Goal: Task Accomplishment & Management: Manage account settings

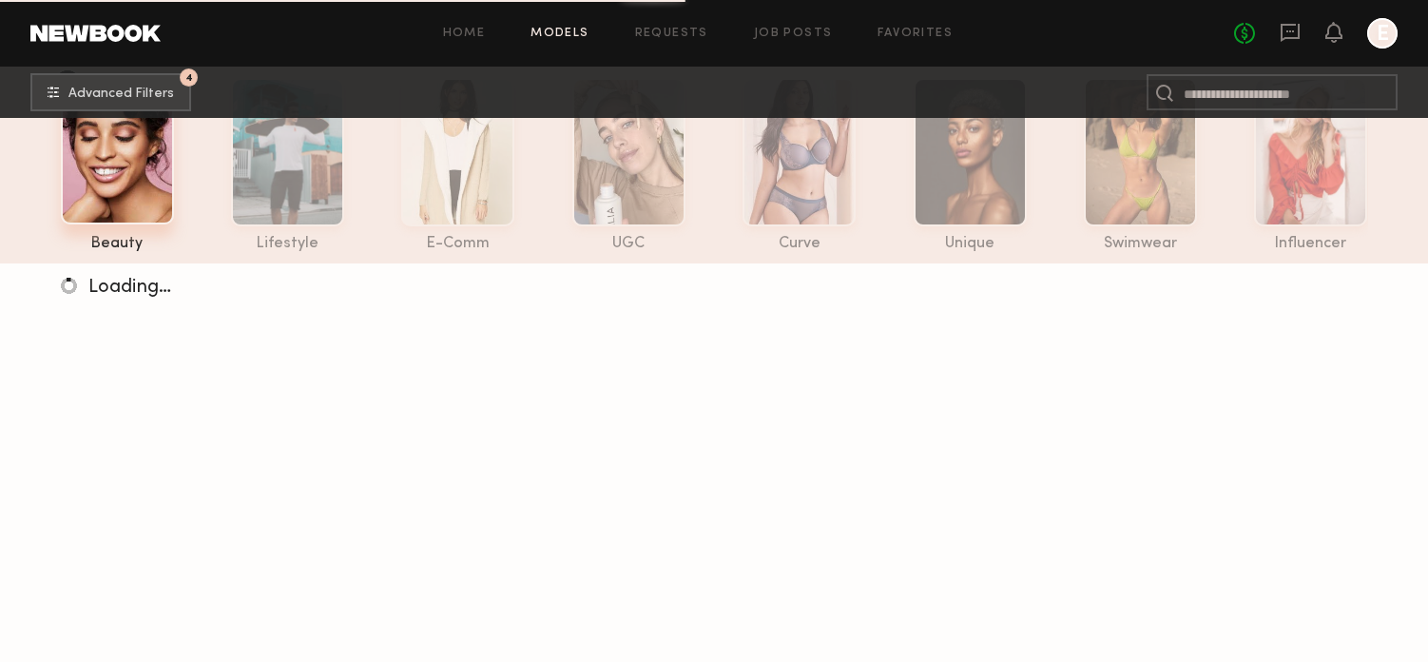
scroll to position [115, 0]
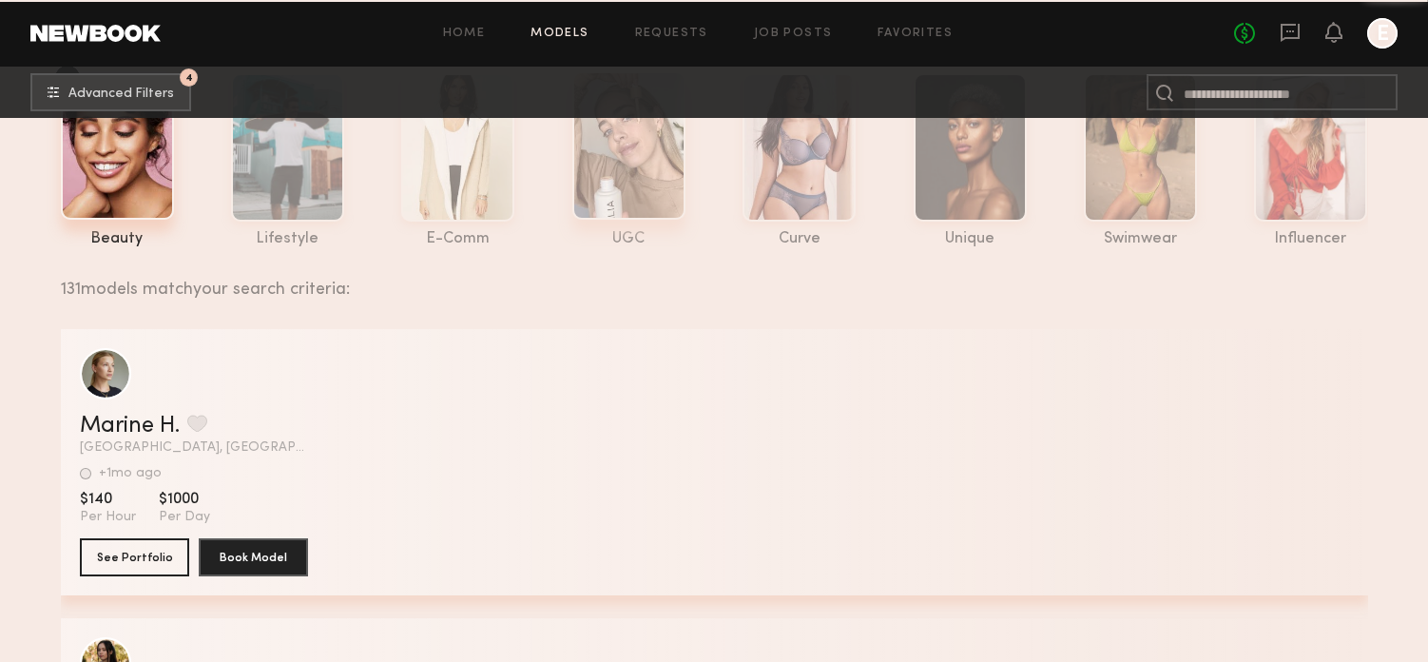
click at [623, 143] on div at bounding box center [628, 145] width 113 height 148
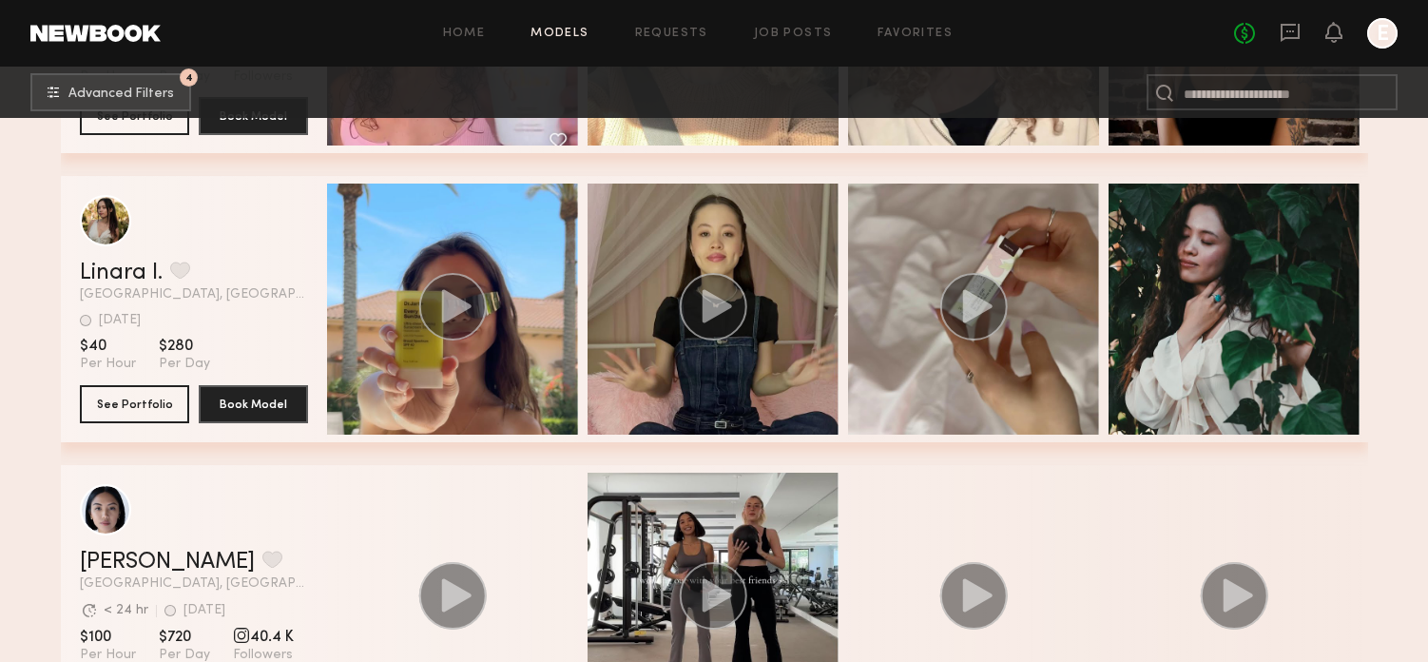
scroll to position [3882, 0]
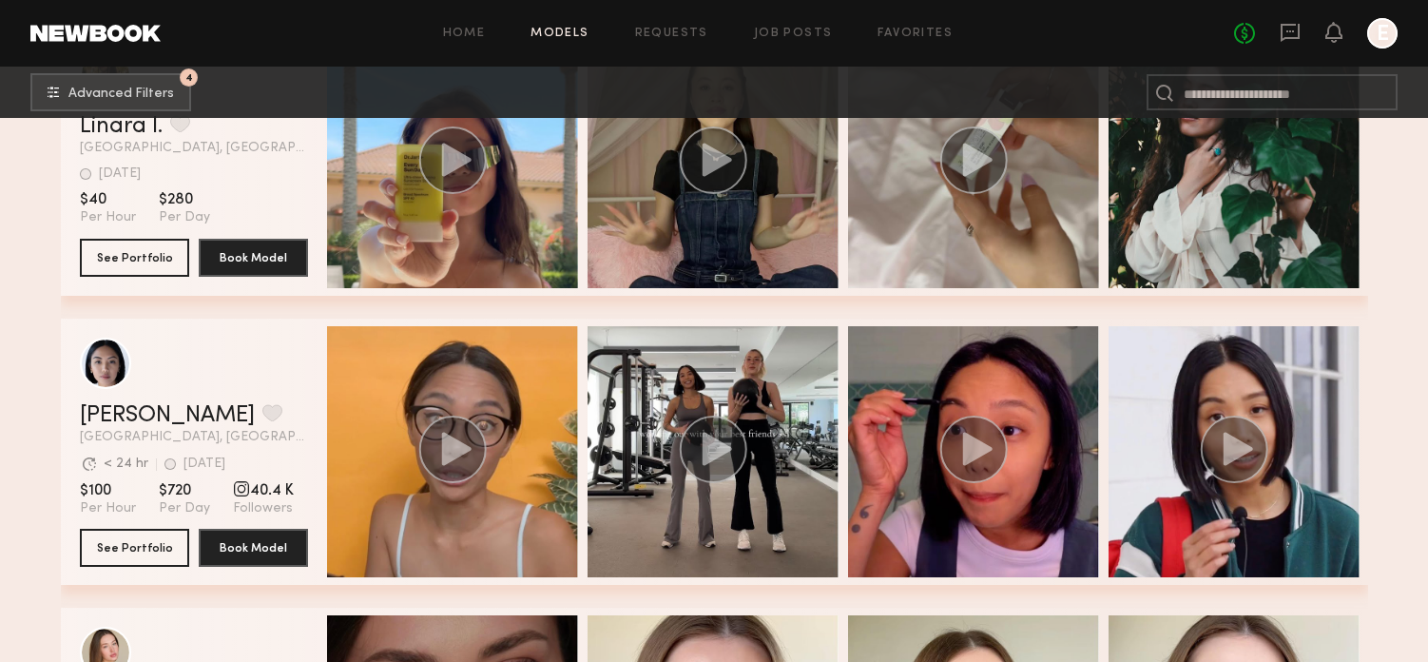
click at [770, 26] on div "Home Models Requests Job Posts Favorites Sign Out No fees up to $5,000 E" at bounding box center [779, 33] width 1237 height 30
click at [770, 33] on link "Job Posts" at bounding box center [793, 34] width 79 height 12
click at [680, 37] on link "Requests" at bounding box center [671, 34] width 73 height 12
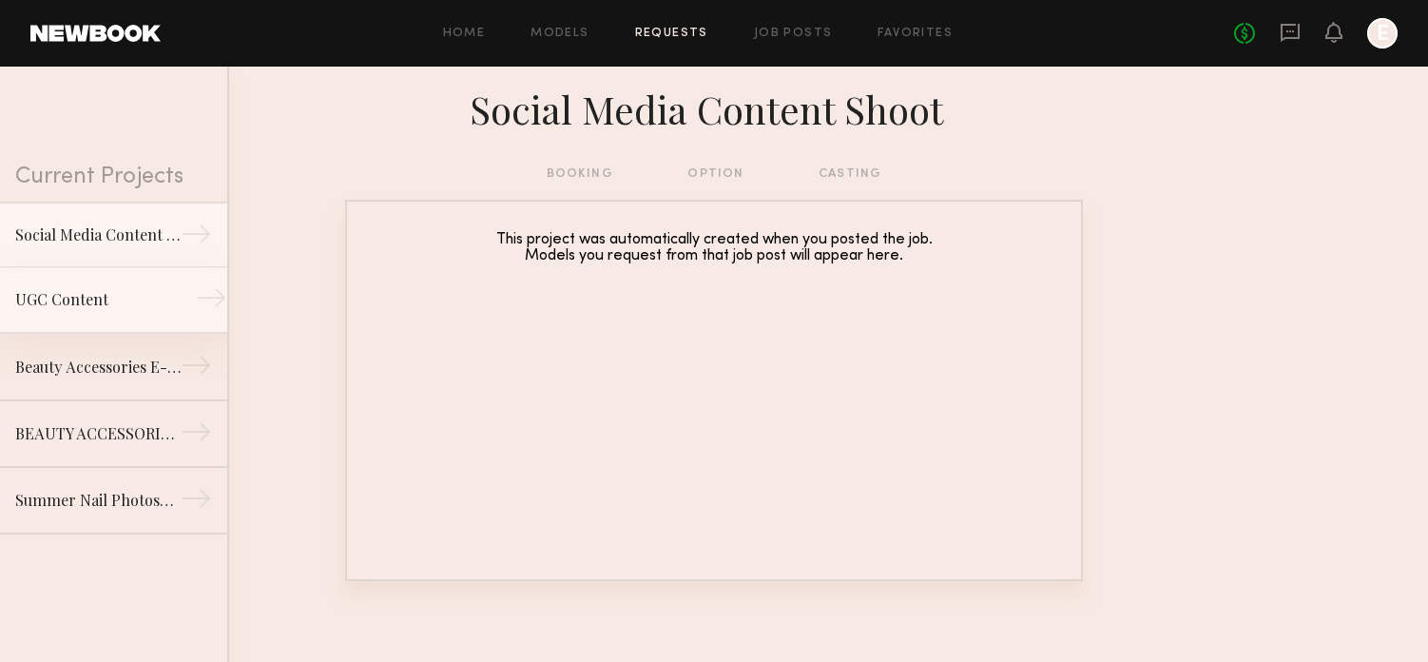
click at [43, 286] on link "UGC Content →" at bounding box center [113, 300] width 227 height 67
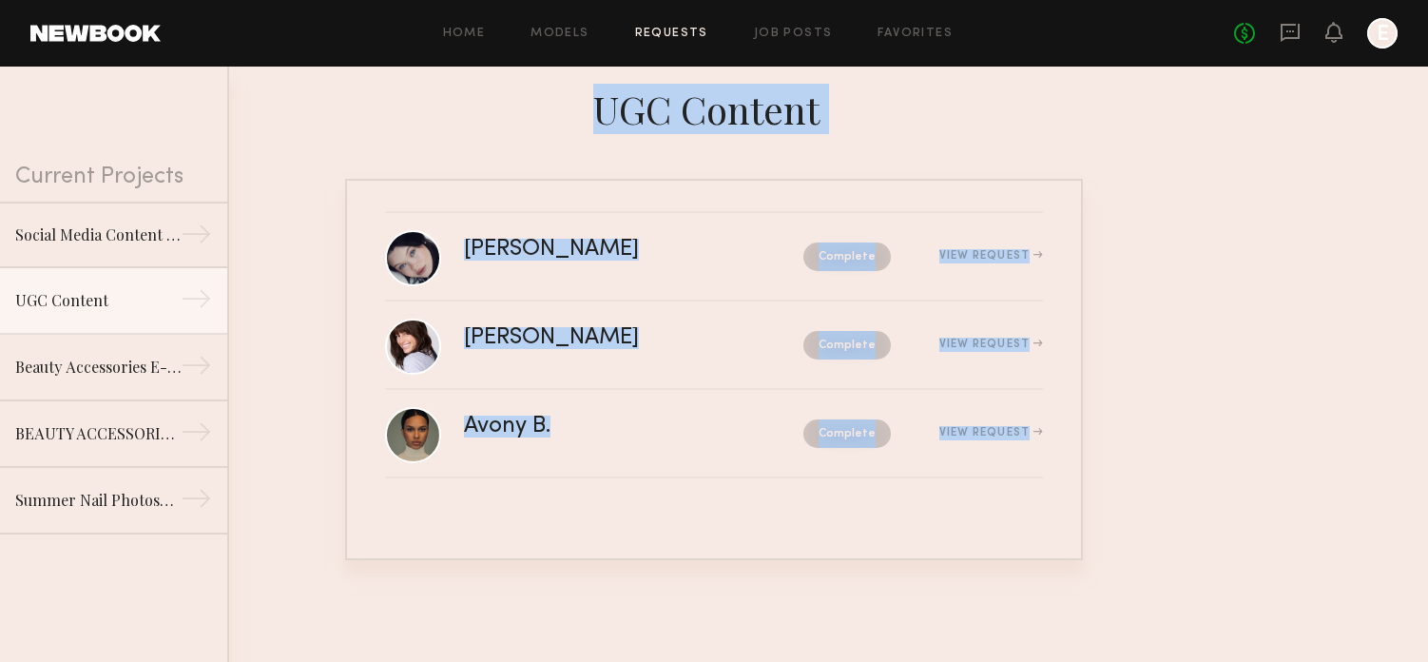
drag, startPoint x: 664, startPoint y: 439, endPoint x: 667, endPoint y: 576, distance: 136.9
click at [667, 572] on section "Current Projects Social Media Content Shoot → UGC Content → Beauty Accessories …" at bounding box center [714, 364] width 1428 height 595
drag, startPoint x: 634, startPoint y: 413, endPoint x: 453, endPoint y: 79, distance: 379.4
click at [461, 89] on section "Current Projects Social Media Content Shoot → UGC Content → Beauty Accessories …" at bounding box center [714, 364] width 1428 height 595
drag, startPoint x: 452, startPoint y: 76, endPoint x: 814, endPoint y: 653, distance: 681.3
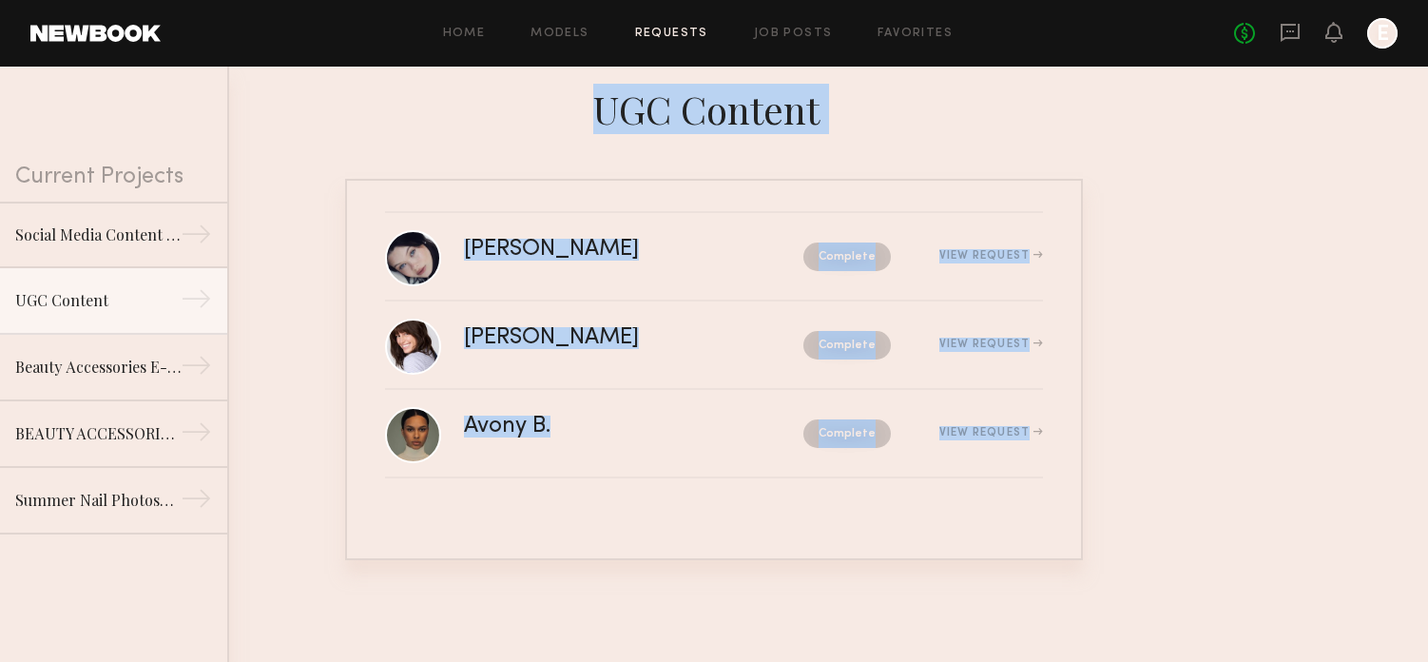
click at [814, 653] on section "Current Projects Social Media Content Shoot → UGC Content → Beauty Accessories …" at bounding box center [714, 364] width 1428 height 595
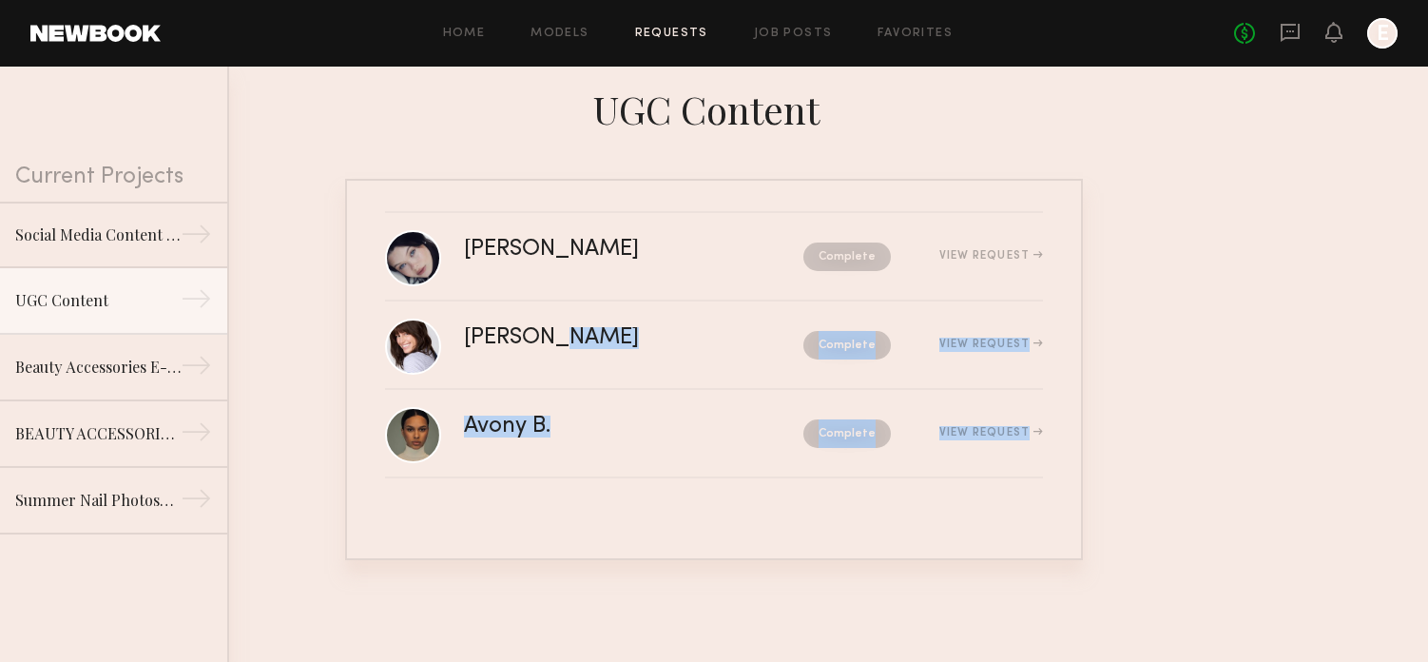
drag, startPoint x: 814, startPoint y: 650, endPoint x: 444, endPoint y: 195, distance: 586.6
click at [462, 206] on section "Current Projects Social Media Content Shoot → UGC Content → Beauty Accessories …" at bounding box center [714, 364] width 1428 height 595
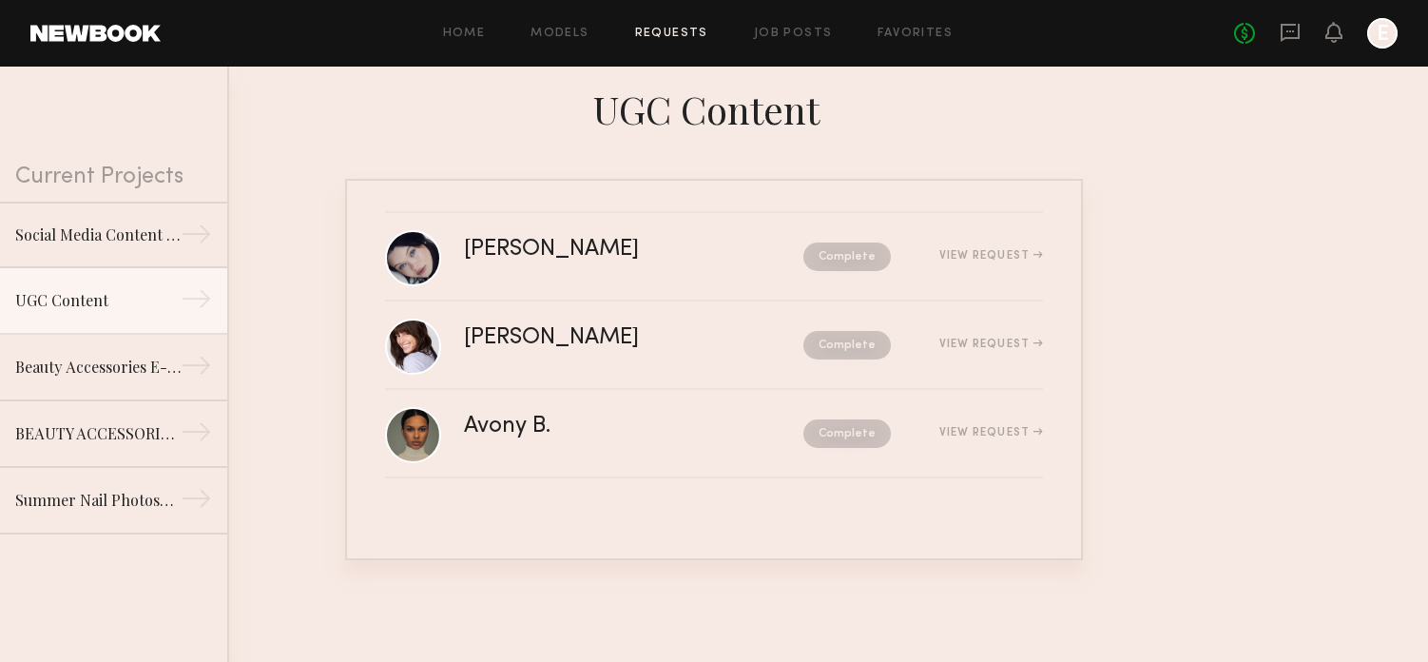
click at [380, 166] on div at bounding box center [714, 171] width 1428 height 15
click at [567, 34] on link "Models" at bounding box center [559, 34] width 58 height 12
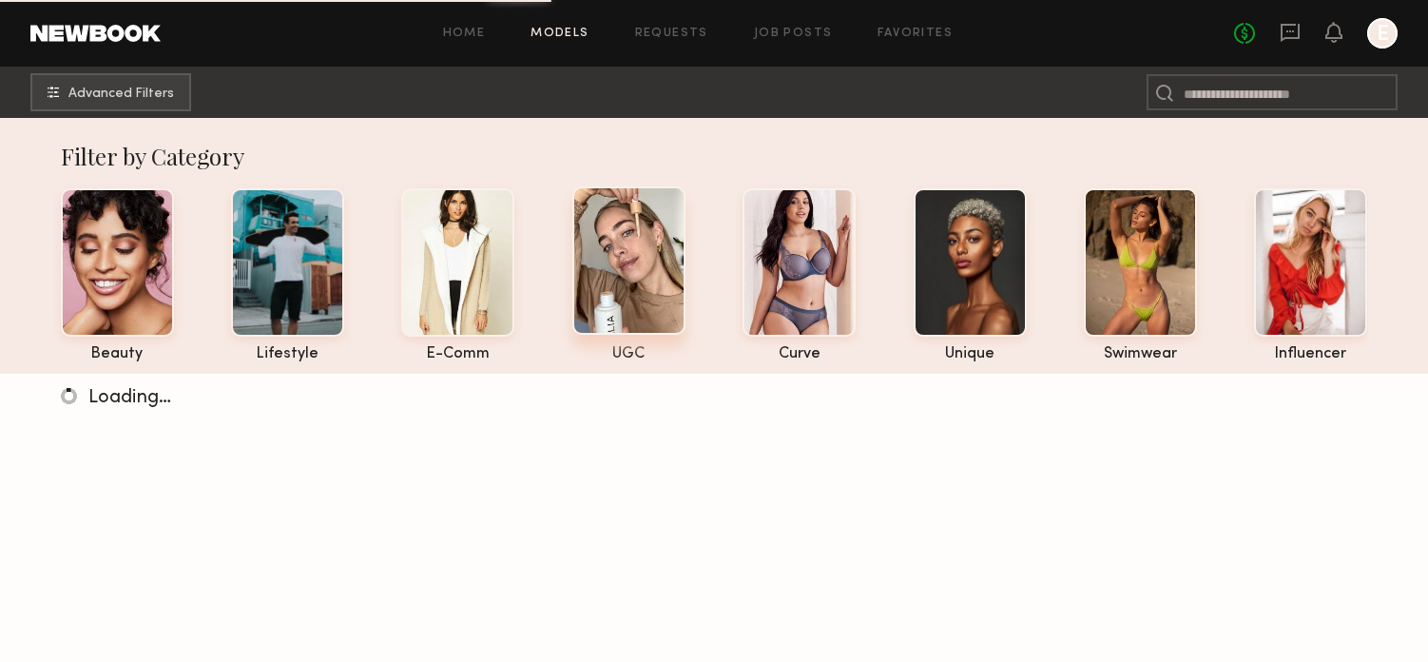
click at [629, 280] on div at bounding box center [628, 260] width 113 height 148
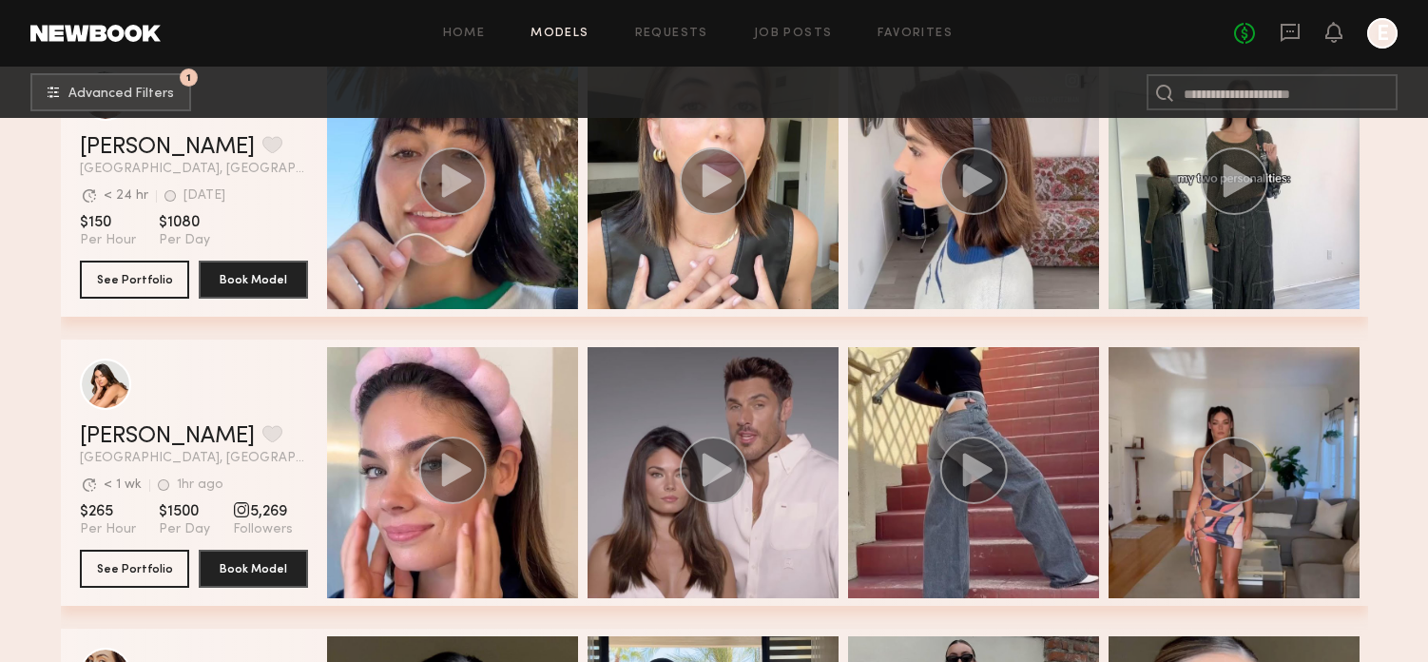
scroll to position [4337, 0]
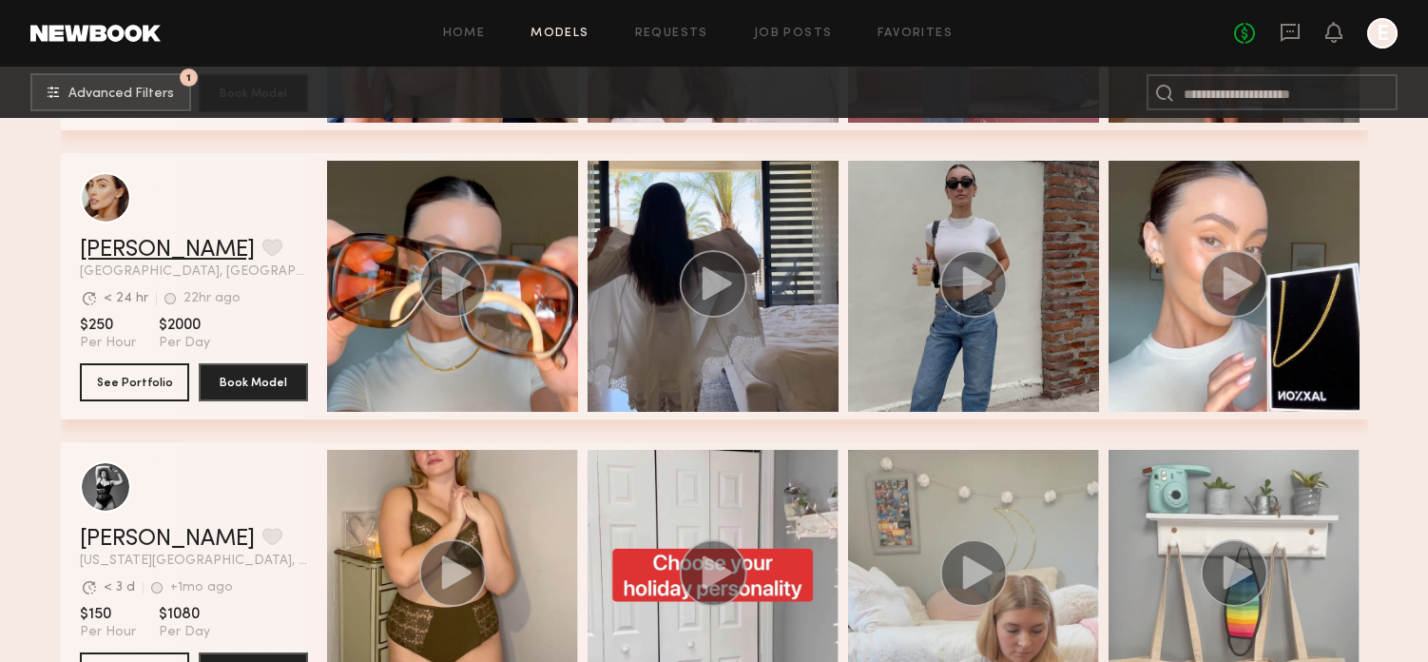
click at [120, 253] on link "[PERSON_NAME]" at bounding box center [167, 250] width 175 height 23
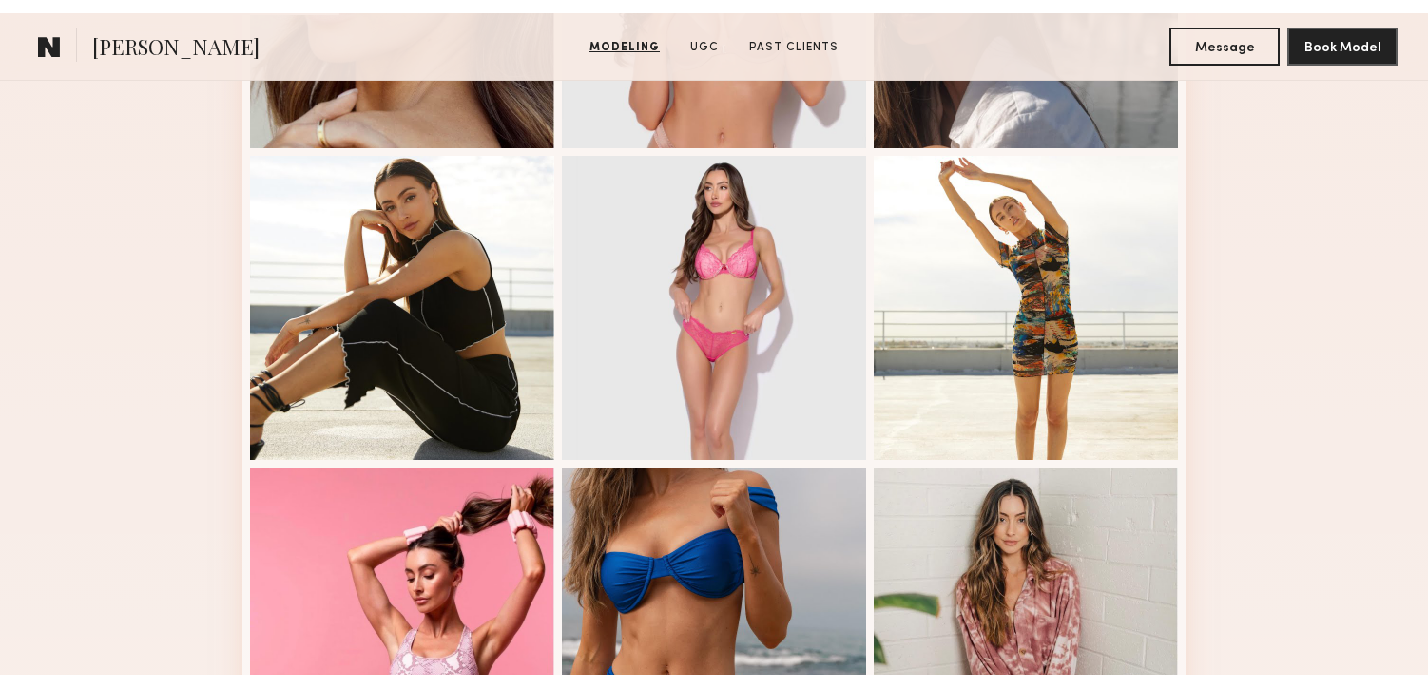
scroll to position [1033, 0]
